Goal: Information Seeking & Learning: Learn about a topic

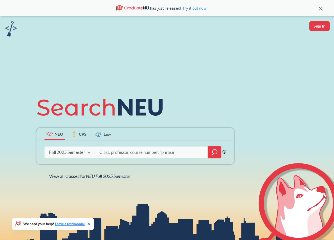
click at [118, 150] on input "search" at bounding box center [151, 152] width 105 height 11
type input "cs 2500"
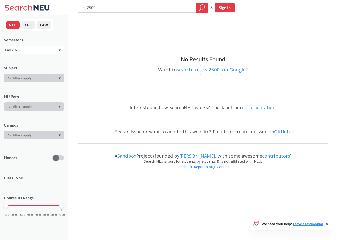
drag, startPoint x: 89, startPoint y: 8, endPoint x: 100, endPoint y: 10, distance: 11.3
click at [100, 10] on input "cs 2500" at bounding box center [136, 7] width 111 height 9
type input "cs 2000"
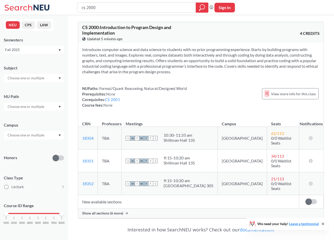
click at [98, 222] on div "Interested in how SearchNEU works? Check out our documentation!" at bounding box center [201, 229] width 246 height 15
click at [119, 211] on span "Show all sections (6 more)" at bounding box center [102, 213] width 41 height 5
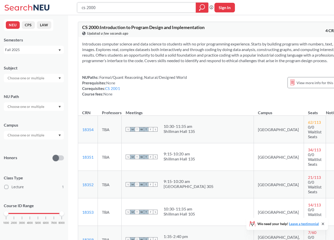
click at [90, 7] on input "cs 2000" at bounding box center [136, 7] width 111 height 9
type input "cs 2100"
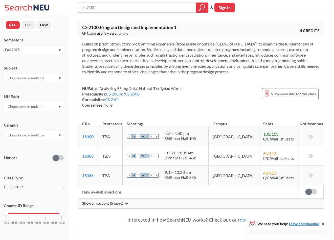
click at [117, 203] on span "Show all sections (5 more)" at bounding box center [102, 203] width 41 height 5
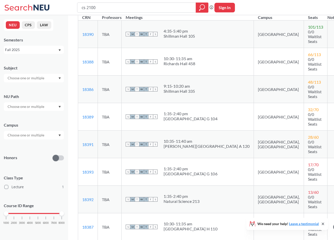
scroll to position [101, 0]
